Goal: Information Seeking & Learning: Learn about a topic

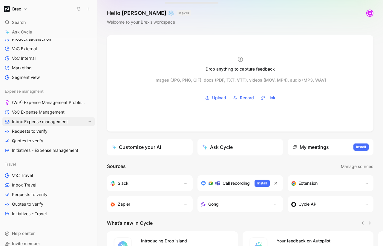
scroll to position [220, 0]
click at [47, 112] on span "VoC Expense Management" at bounding box center [38, 112] width 53 height 6
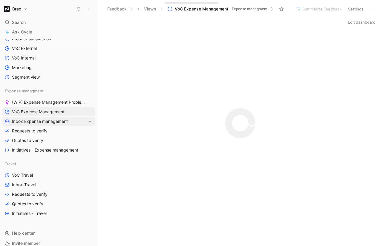
click at [55, 124] on span "Inbox Expense management" at bounding box center [40, 121] width 56 height 6
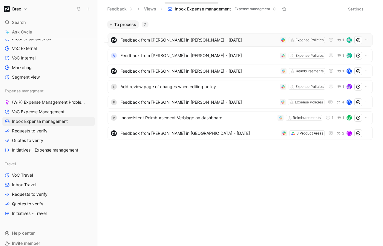
click at [169, 39] on span "Feedback from [PERSON_NAME] in [PERSON_NAME] - [DATE]" at bounding box center [198, 39] width 157 height 7
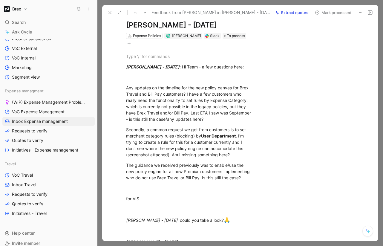
scroll to position [39, 0]
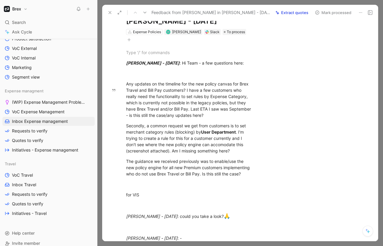
click at [294, 12] on button "Extract quotes" at bounding box center [292, 12] width 38 height 8
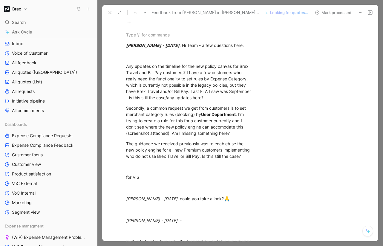
scroll to position [74, 0]
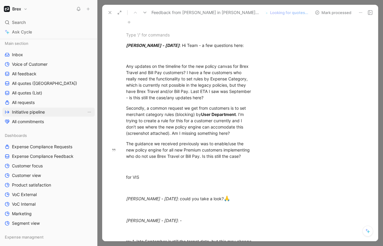
click at [45, 111] on span "Initiative pipeline" at bounding box center [28, 112] width 33 height 6
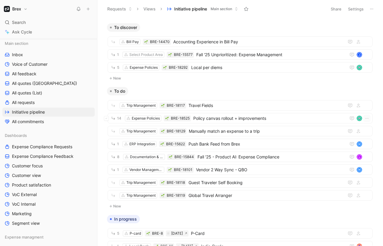
scroll to position [218, 0]
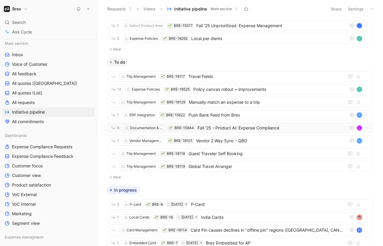
click at [215, 127] on span "Fall '25 - Product AI: Expense Compliance" at bounding box center [271, 127] width 146 height 7
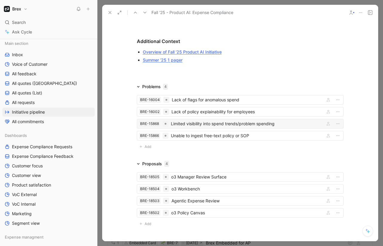
scroll to position [803, 0]
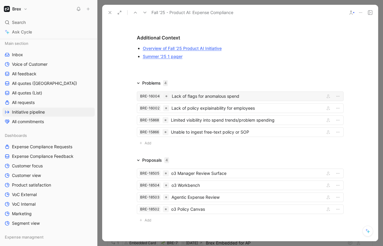
click at [225, 96] on div "Lack of flags for anomalous spend" at bounding box center [247, 96] width 151 height 7
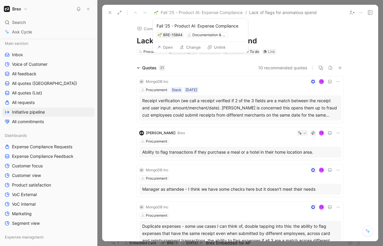
click at [219, 15] on span "Fall '25 - Product AI: Expense Compliance" at bounding box center [202, 12] width 82 height 7
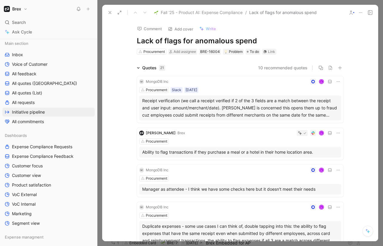
click at [201, 13] on span "Fall '25 - Product AI: Expense Compliance" at bounding box center [202, 12] width 82 height 7
click at [109, 14] on icon at bounding box center [110, 12] width 5 height 5
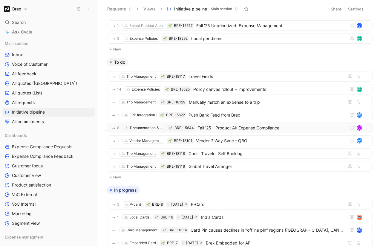
click at [204, 128] on span "Fall '25 - Product AI: Expense Compliance" at bounding box center [271, 127] width 146 height 7
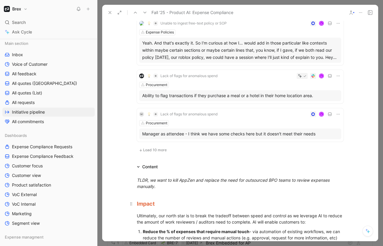
scroll to position [396, 0]
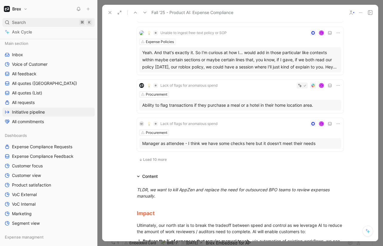
click at [41, 23] on div "Search ⌘ K" at bounding box center [48, 22] width 92 height 9
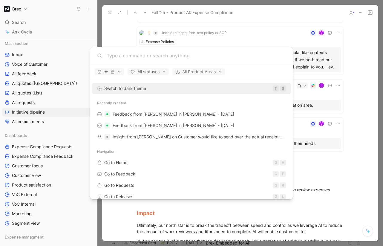
click at [281, 23] on body "Brex Search ⌘ K Ask Cycle Workspace Home G then H Feedback G then F Requests G …" at bounding box center [191, 123] width 383 height 246
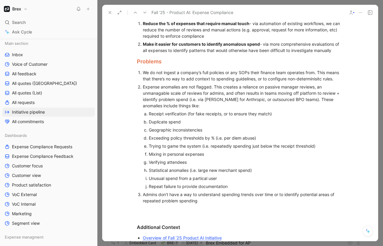
scroll to position [613, 0]
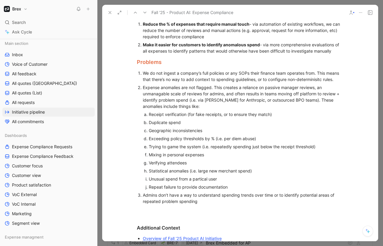
click at [110, 13] on use at bounding box center [110, 12] width 2 height 2
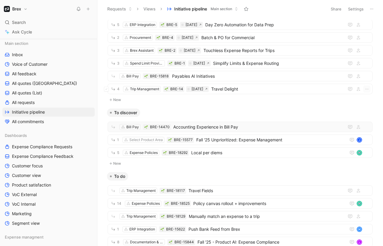
scroll to position [103, 0]
